Goal: Information Seeking & Learning: Learn about a topic

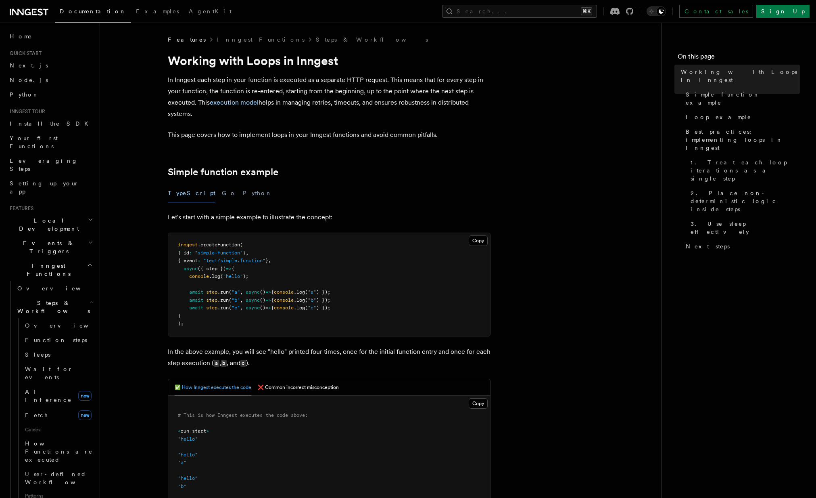
click at [90, 299] on icon "button" at bounding box center [91, 302] width 3 height 6
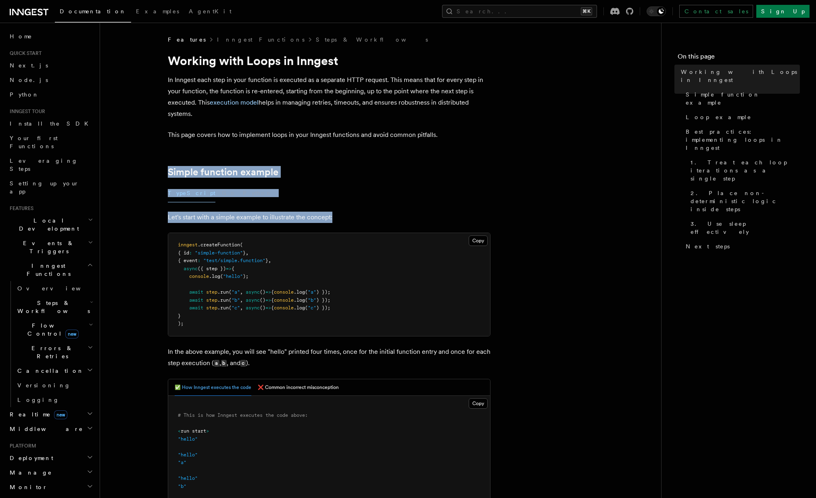
drag, startPoint x: 239, startPoint y: 155, endPoint x: 361, endPoint y: 215, distance: 136.2
click at [370, 218] on p "Let's start with a simple example to illustrate the concept:" at bounding box center [329, 216] width 323 height 11
drag, startPoint x: 393, startPoint y: 225, endPoint x: 190, endPoint y: 146, distance: 218.4
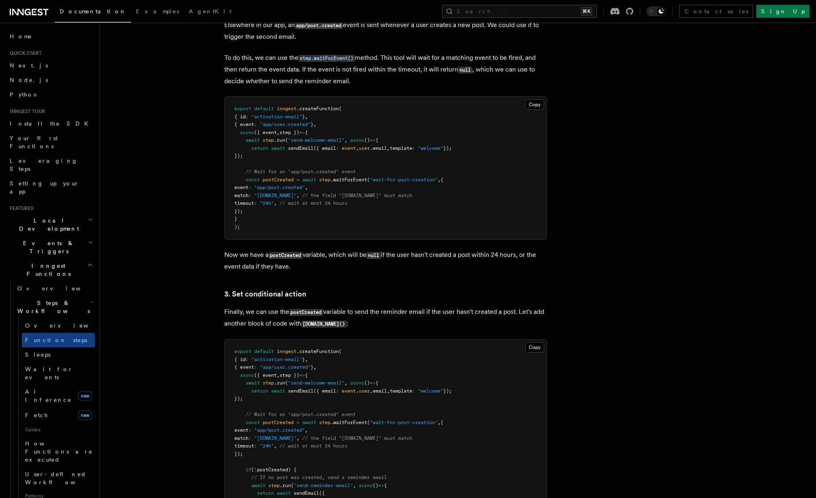
scroll to position [808, 0]
drag, startPoint x: 246, startPoint y: 179, endPoint x: 298, endPoint y: 226, distance: 70.0
click at [298, 226] on pre "export default inngest .createFunction ( { id : "activation-email" } , { event …" at bounding box center [386, 167] width 322 height 142
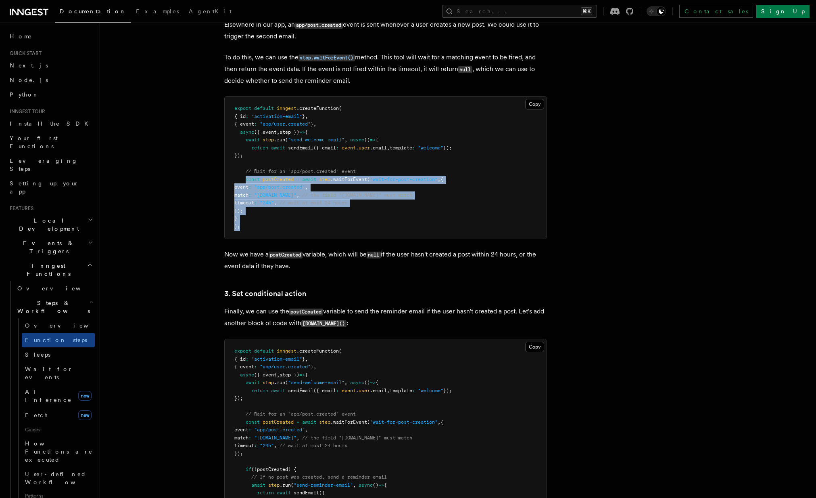
click at [298, 226] on pre "export default inngest .createFunction ( { id : "activation-email" } , { event …" at bounding box center [386, 167] width 322 height 142
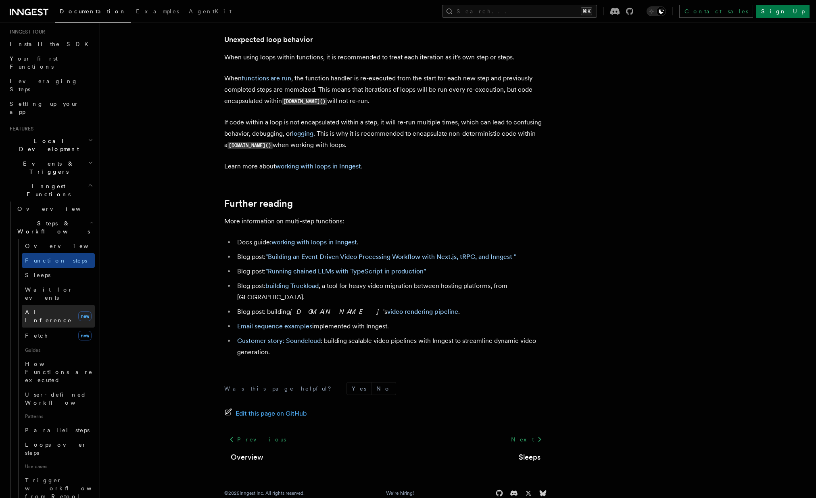
scroll to position [80, 0]
click at [68, 422] on link "Parallel steps" at bounding box center [58, 429] width 73 height 15
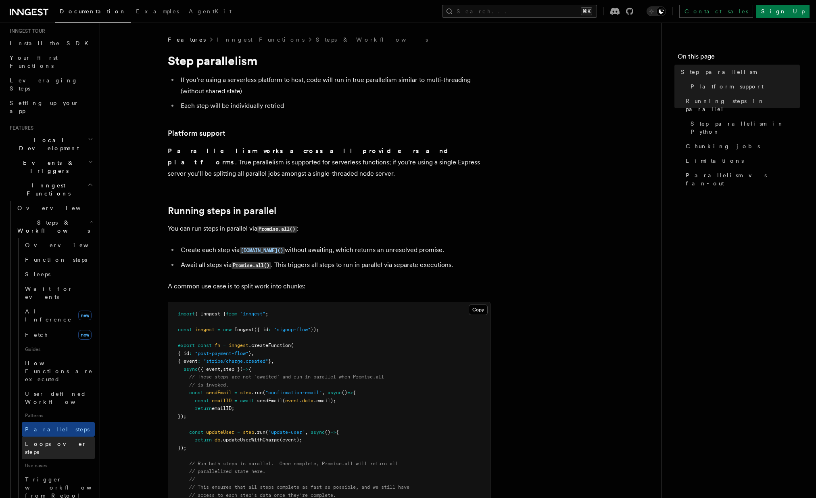
click at [71, 436] on link "Loops over steps" at bounding box center [58, 447] width 73 height 23
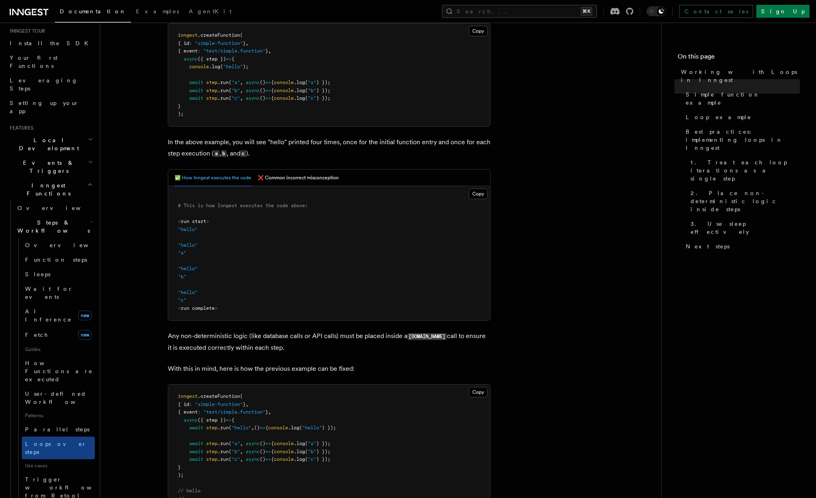
scroll to position [209, 0]
click at [291, 180] on button "❌ Common incorrect misconception" at bounding box center [298, 178] width 81 height 17
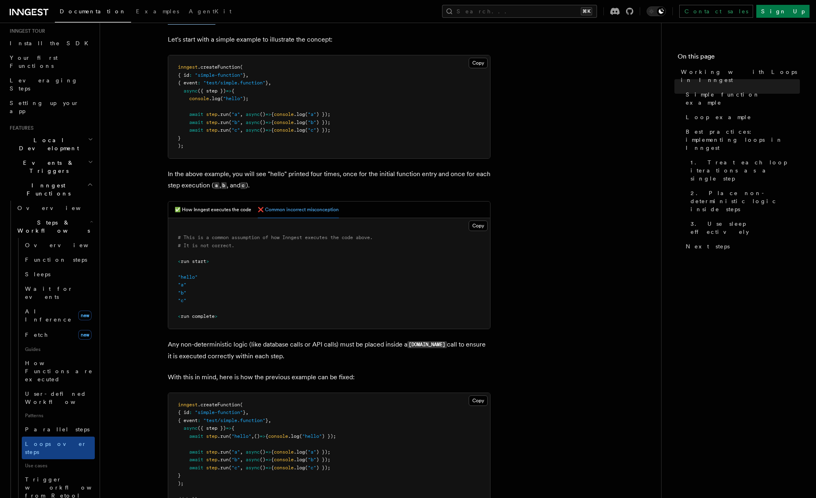
scroll to position [176, 0]
click at [207, 211] on button "✅ How Inngest executes the code" at bounding box center [213, 211] width 77 height 17
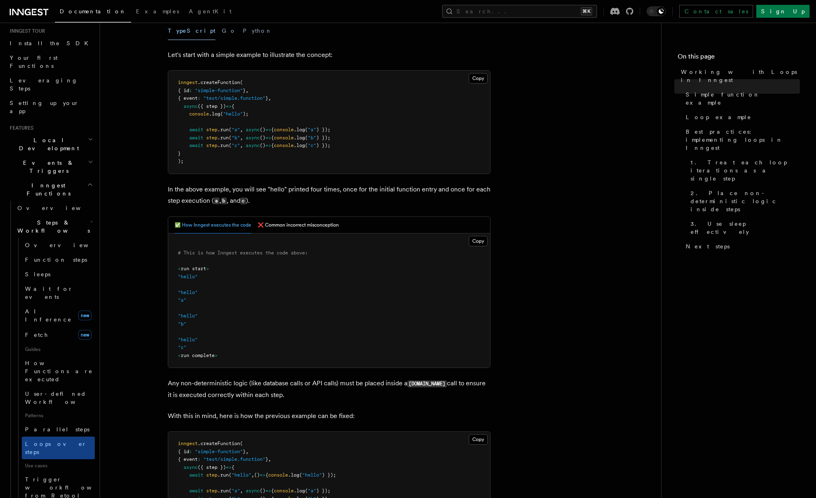
scroll to position [191, 0]
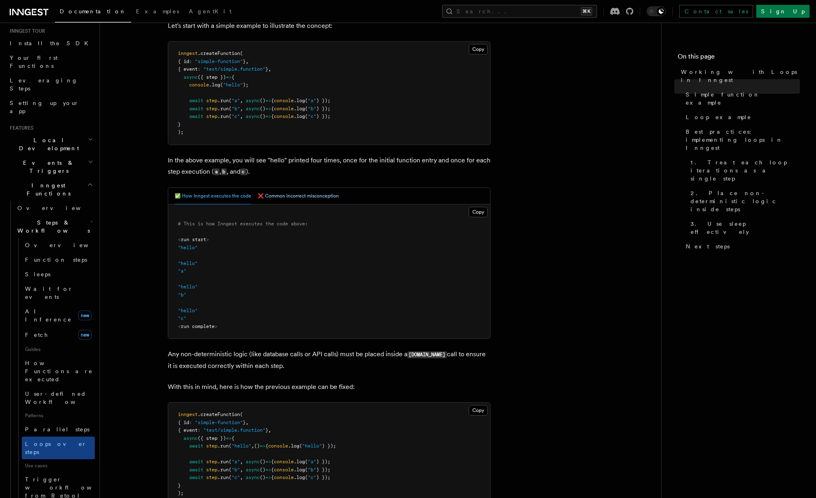
click at [275, 193] on button "❌ Common incorrect misconception" at bounding box center [298, 196] width 81 height 17
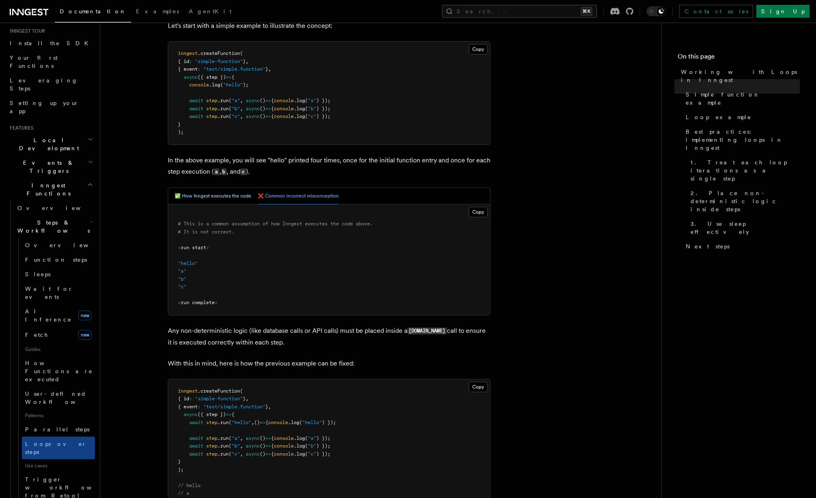
click at [224, 196] on button "✅ How Inngest executes the code" at bounding box center [213, 196] width 77 height 17
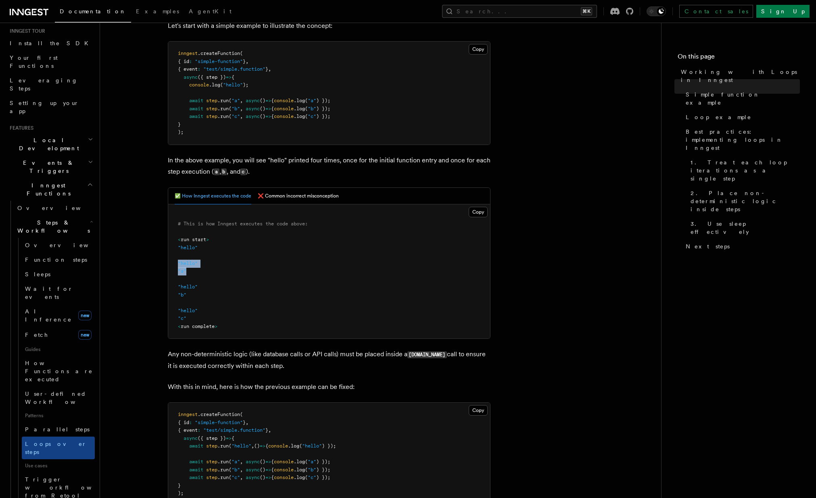
drag, startPoint x: 179, startPoint y: 263, endPoint x: 200, endPoint y: 275, distance: 24.4
click at [200, 275] on pre "# This is how Inngest executes the code above: < run start > "hello" "hello" "a…" at bounding box center [329, 271] width 322 height 134
drag, startPoint x: 183, startPoint y: 287, endPoint x: 237, endPoint y: 325, distance: 66.3
click at [237, 325] on pre "# This is how Inngest executes the code above: < run start > "hello" "hello" "a…" at bounding box center [329, 271] width 322 height 134
click at [236, 325] on pre "# This is how Inngest executes the code above: < run start > "hello" "hello" "a…" at bounding box center [329, 271] width 322 height 134
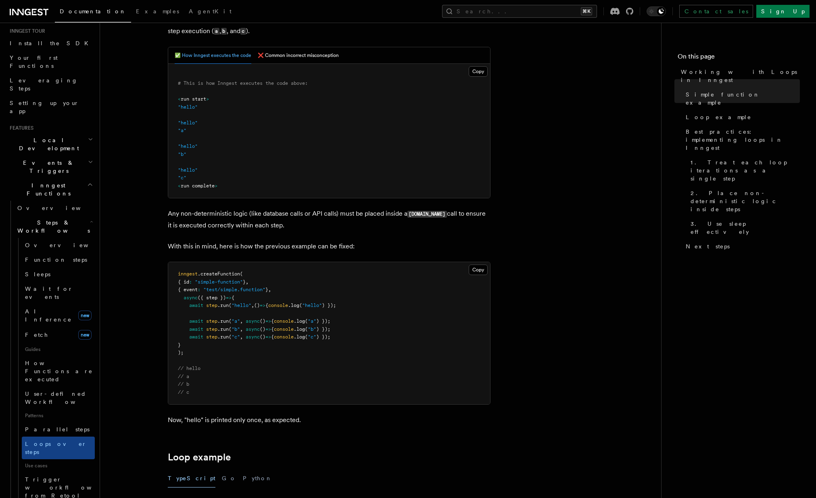
scroll to position [333, 0]
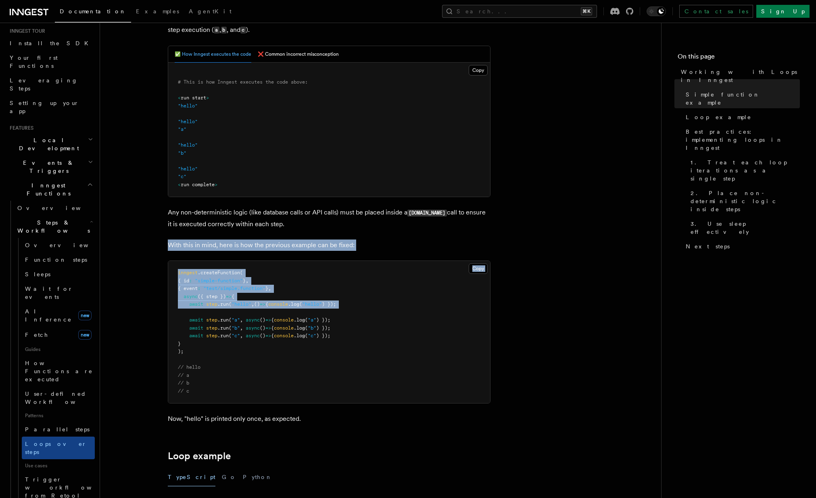
drag, startPoint x: 150, startPoint y: 234, endPoint x: 149, endPoint y: 308, distance: 74.2
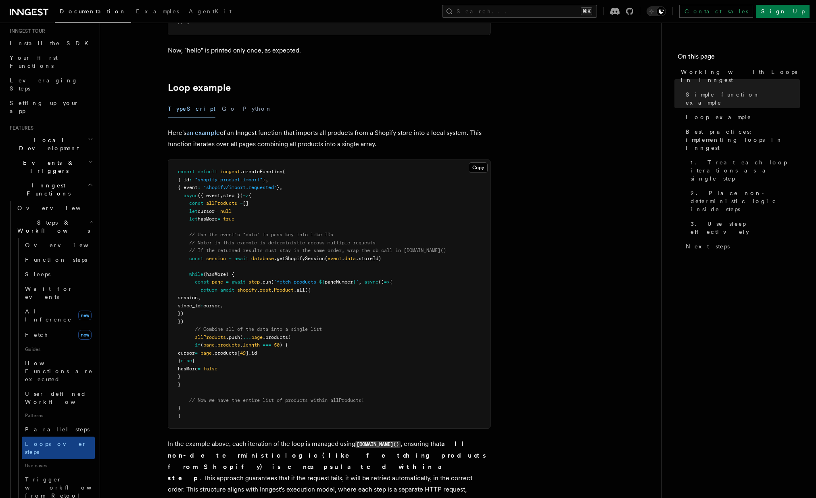
scroll to position [707, 0]
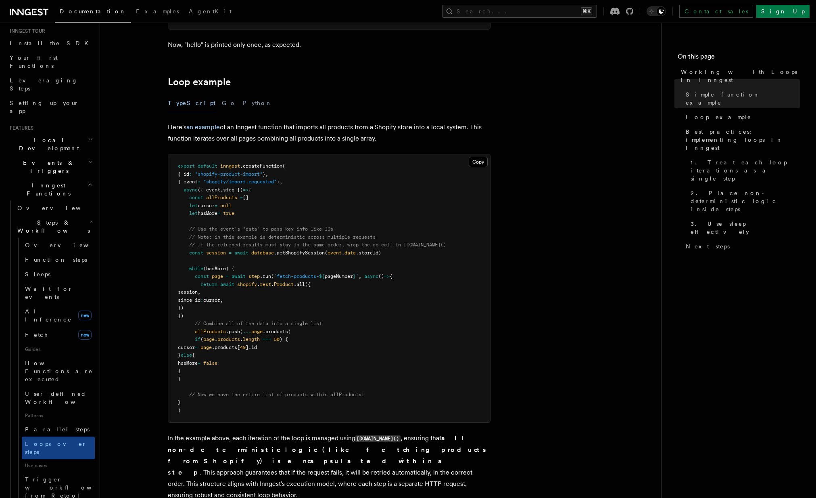
drag, startPoint x: 230, startPoint y: 128, endPoint x: 392, endPoint y: 140, distance: 162.2
click at [392, 140] on p "Here's an example of an Inngest function that imports all products from a Shopi…" at bounding box center [329, 132] width 323 height 23
drag, startPoint x: 395, startPoint y: 142, endPoint x: 372, endPoint y: 124, distance: 29.3
click at [372, 124] on p "Here's an example of an Inngest function that imports all products from a Shopi…" at bounding box center [329, 132] width 323 height 23
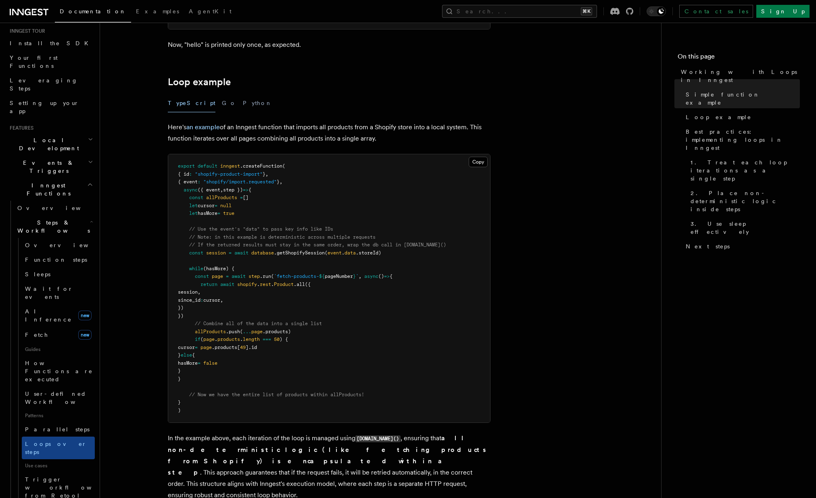
click at [372, 124] on p "Here's an example of an Inngest function that imports all products from a Shopi…" at bounding box center [329, 132] width 323 height 23
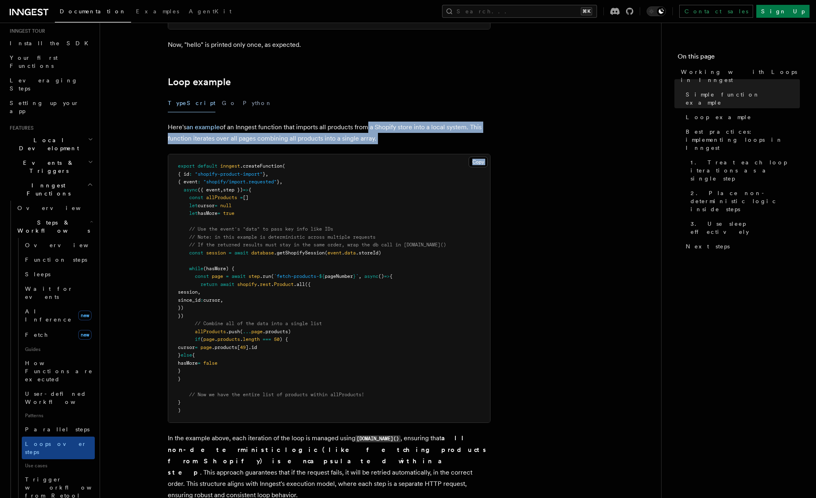
drag, startPoint x: 364, startPoint y: 126, endPoint x: 417, endPoint y: 147, distance: 56.7
click at [417, 147] on article "Features Inngest Functions Steps & Workflows Working with Loops in Inngest In I…" at bounding box center [380, 204] width 535 height 1750
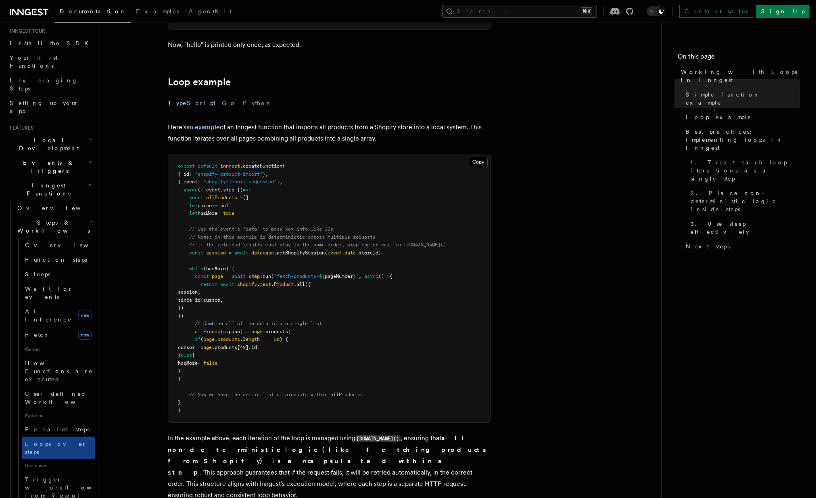
drag, startPoint x: 264, startPoint y: 140, endPoint x: 397, endPoint y: 142, distance: 132.8
click at [397, 142] on p "Here's an example of an Inngest function that imports all products from a Shopi…" at bounding box center [329, 132] width 323 height 23
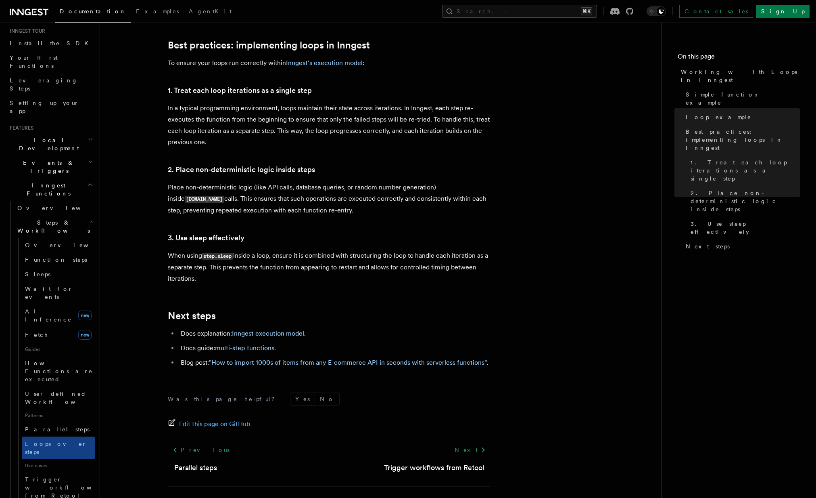
scroll to position [1277, 0]
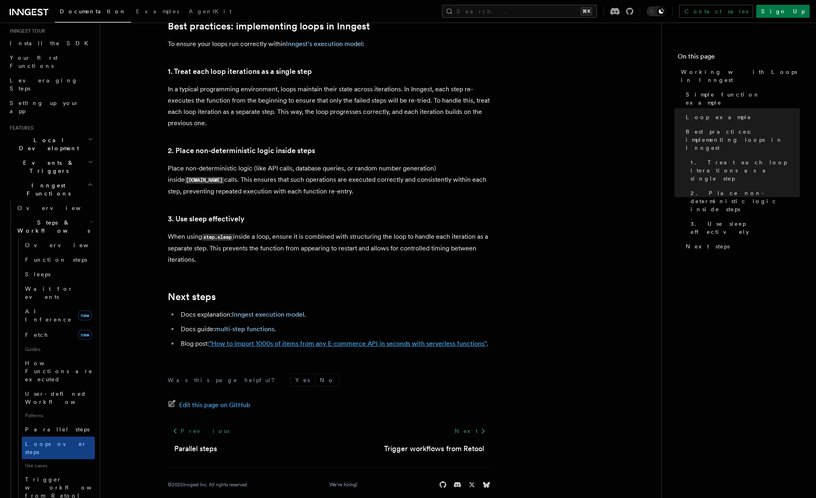
click at [282, 339] on link ""How to import 1000s of items from any E-commerce API in seconds with serverles…" at bounding box center [348, 343] width 278 height 8
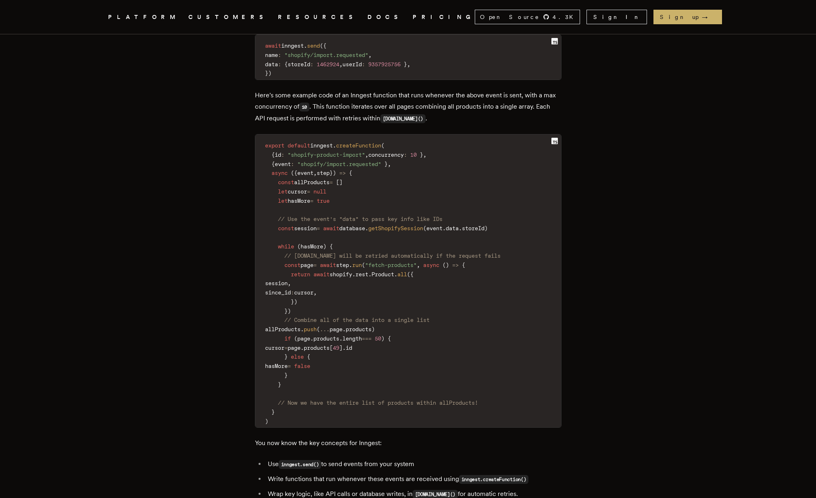
scroll to position [1239, 0]
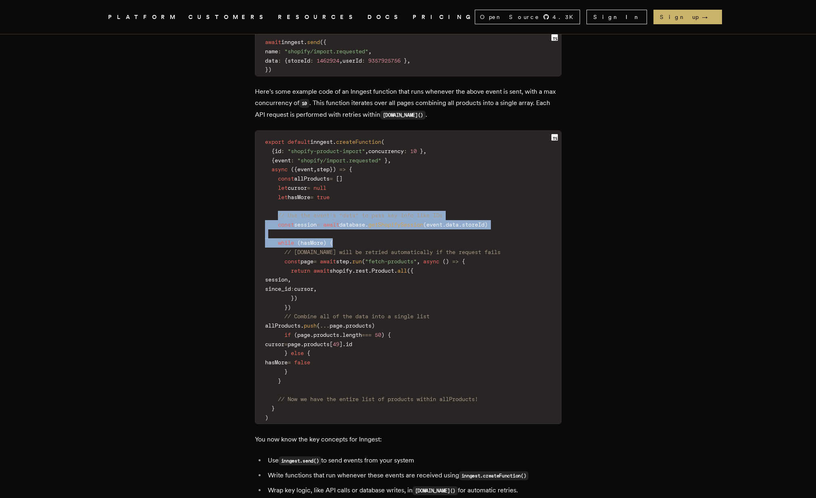
drag, startPoint x: 282, startPoint y: 191, endPoint x: 383, endPoint y: 218, distance: 104.0
click at [383, 218] on code "export default inngest . createFunction ( { id : "shopify-product-import" , con…" at bounding box center [408, 280] width 306 height 288
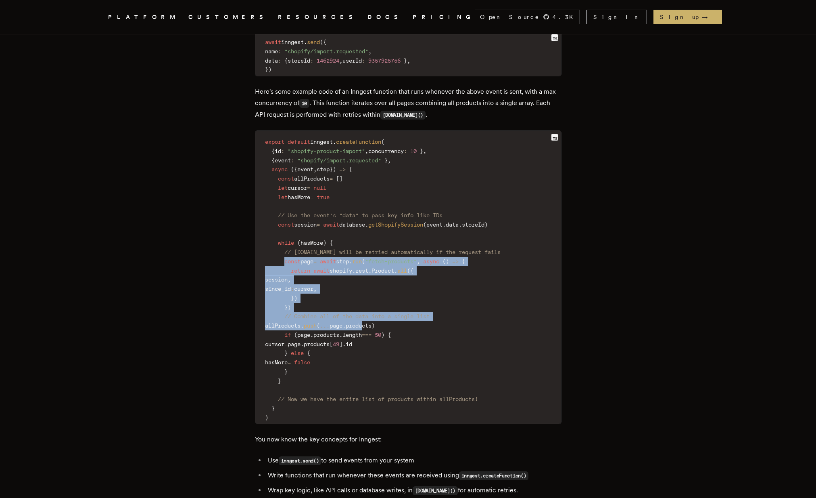
drag, startPoint x: 289, startPoint y: 238, endPoint x: 391, endPoint y: 304, distance: 121.5
click at [391, 304] on code "export default inngest . createFunction ( { id : "shopify-product-import" , con…" at bounding box center [408, 280] width 306 height 288
click at [355, 283] on code "export default inngest . createFunction ( { id : "shopify-product-import" , con…" at bounding box center [408, 280] width 306 height 288
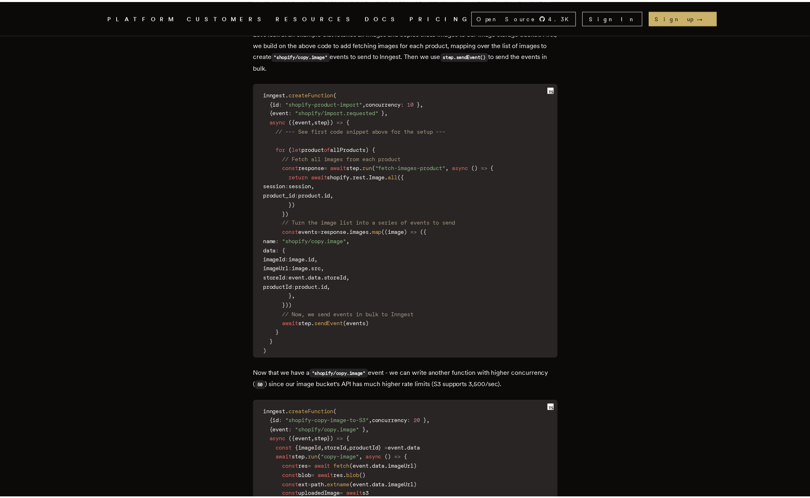
scroll to position [2316, 0]
